Goal: Task Accomplishment & Management: Manage account settings

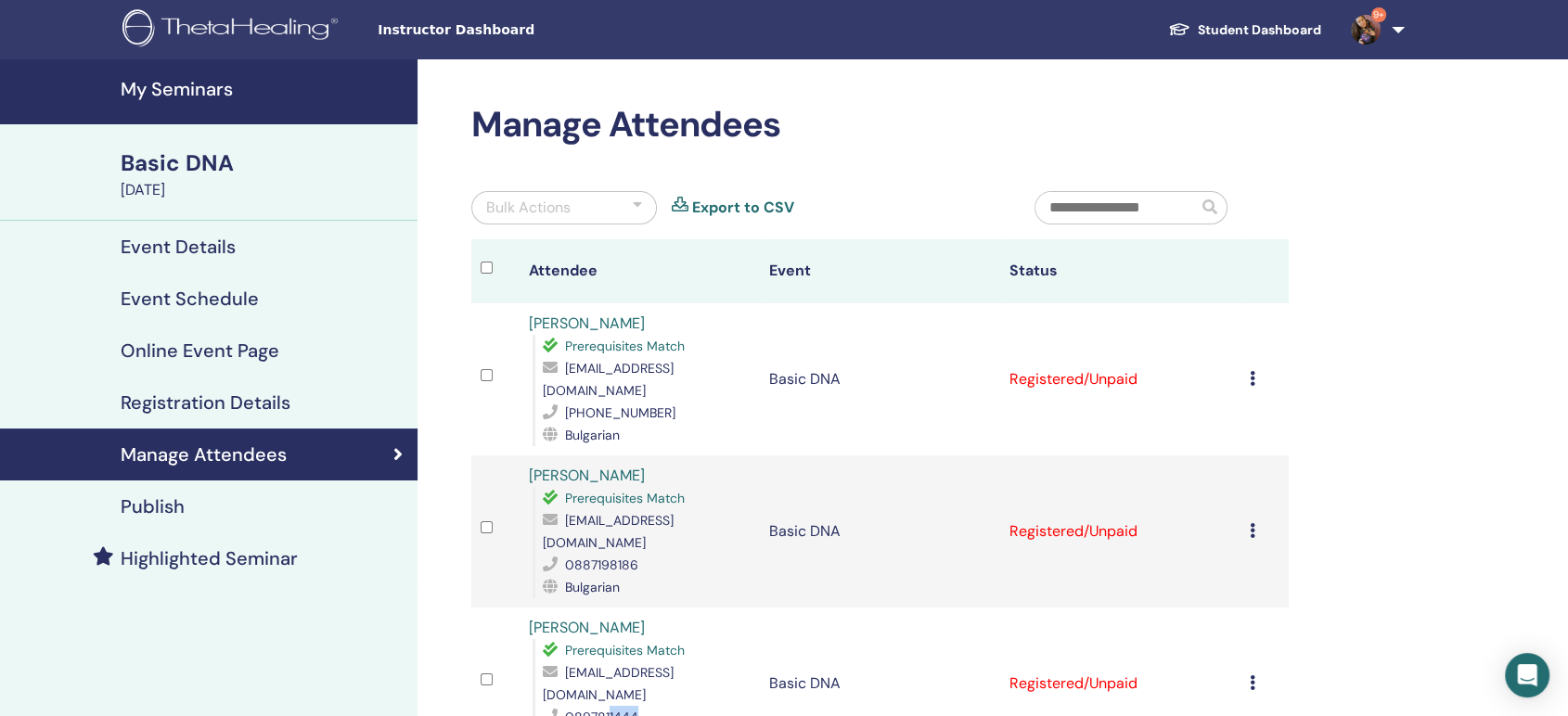
drag, startPoint x: 605, startPoint y: 653, endPoint x: 648, endPoint y: 658, distance: 43.3
click at [648, 706] on div "0897811444" at bounding box center [646, 717] width 208 height 22
copy span "1444"
drag, startPoint x: 596, startPoint y: 520, endPoint x: 681, endPoint y: 523, distance: 85.1
click at [681, 554] on div "0887198186" at bounding box center [646, 565] width 208 height 22
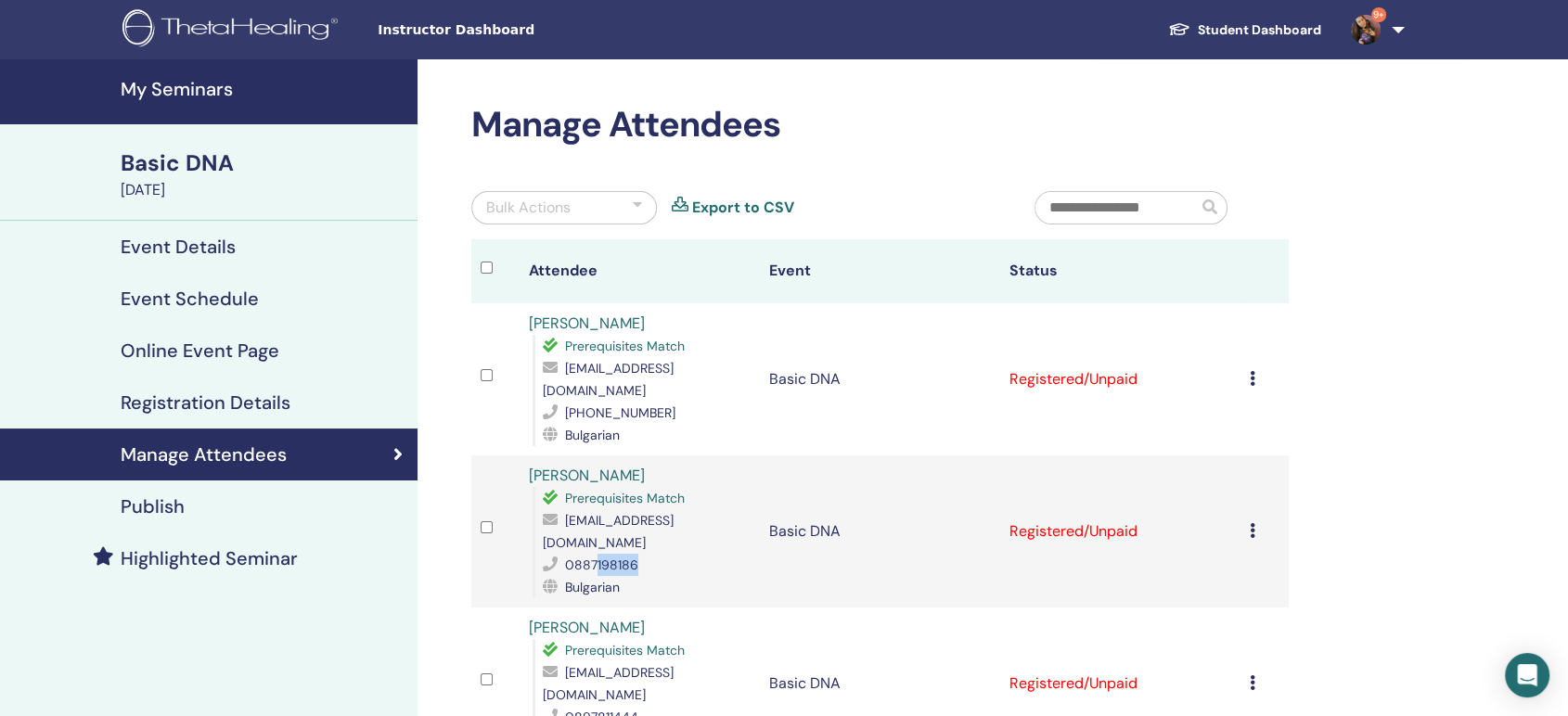
copy span "198186"
drag, startPoint x: 631, startPoint y: 392, endPoint x: 720, endPoint y: 392, distance: 89.0
click at [720, 401] on div "+359884706613" at bounding box center [646, 412] width 208 height 22
copy span "6613"
